Goal: Find specific page/section: Find specific page/section

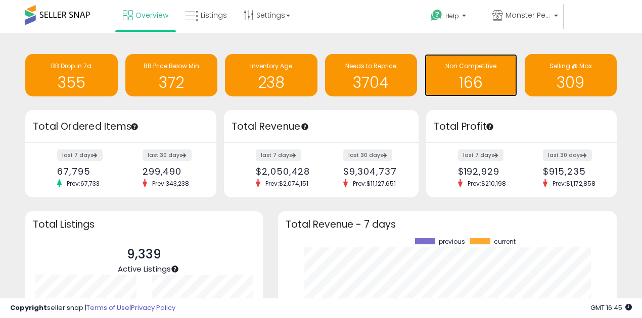
click at [472, 79] on h1 "166" at bounding box center [470, 82] width 82 height 17
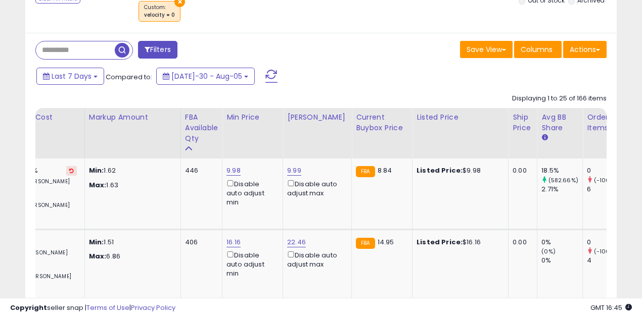
scroll to position [0, 427]
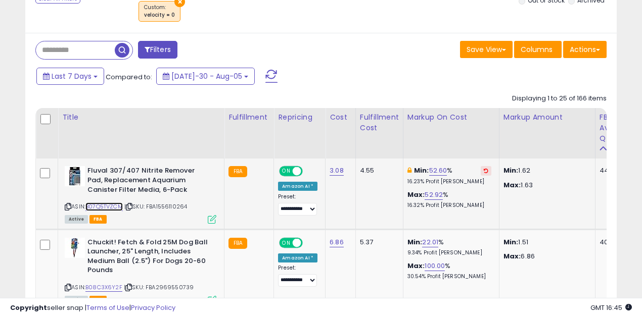
click at [107, 203] on link "B07Q5TVZCM" at bounding box center [103, 207] width 37 height 9
